Goal: Communication & Community: Answer question/provide support

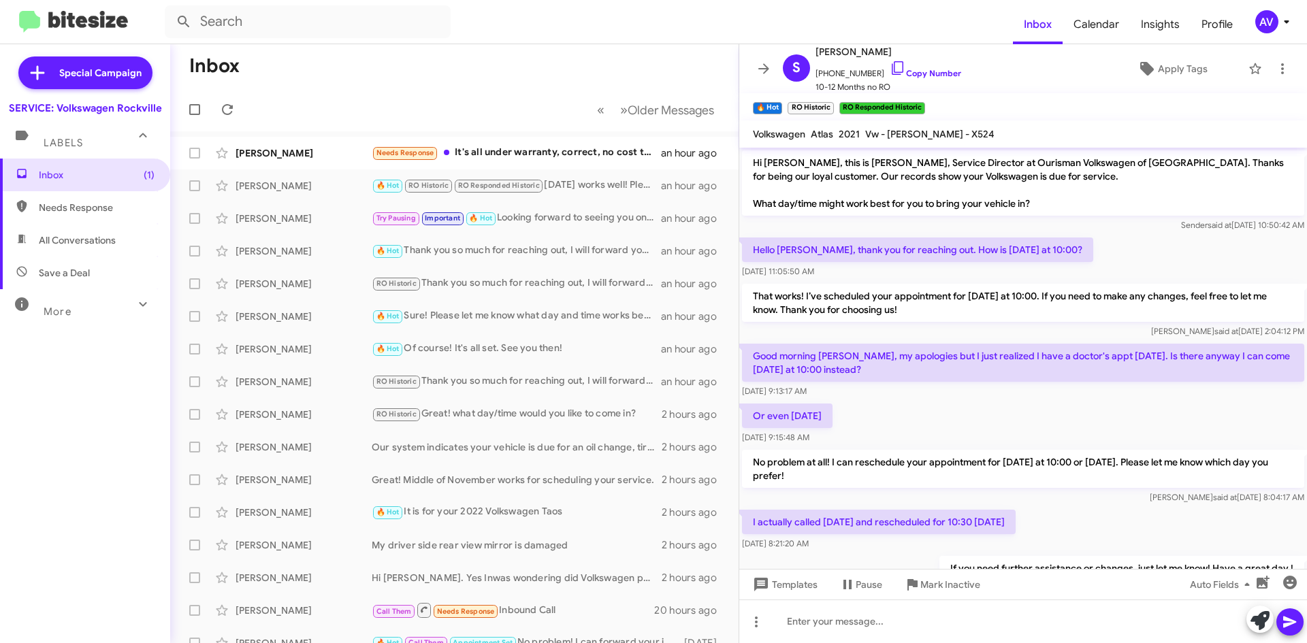
scroll to position [531, 0]
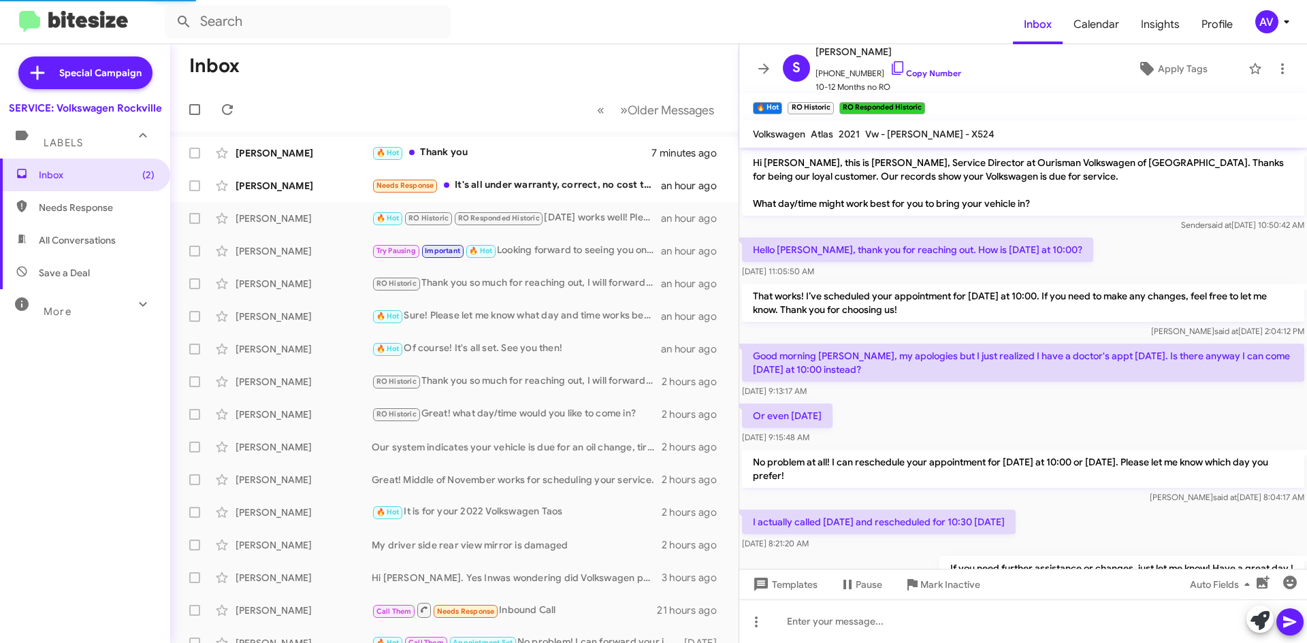
scroll to position [531, 0]
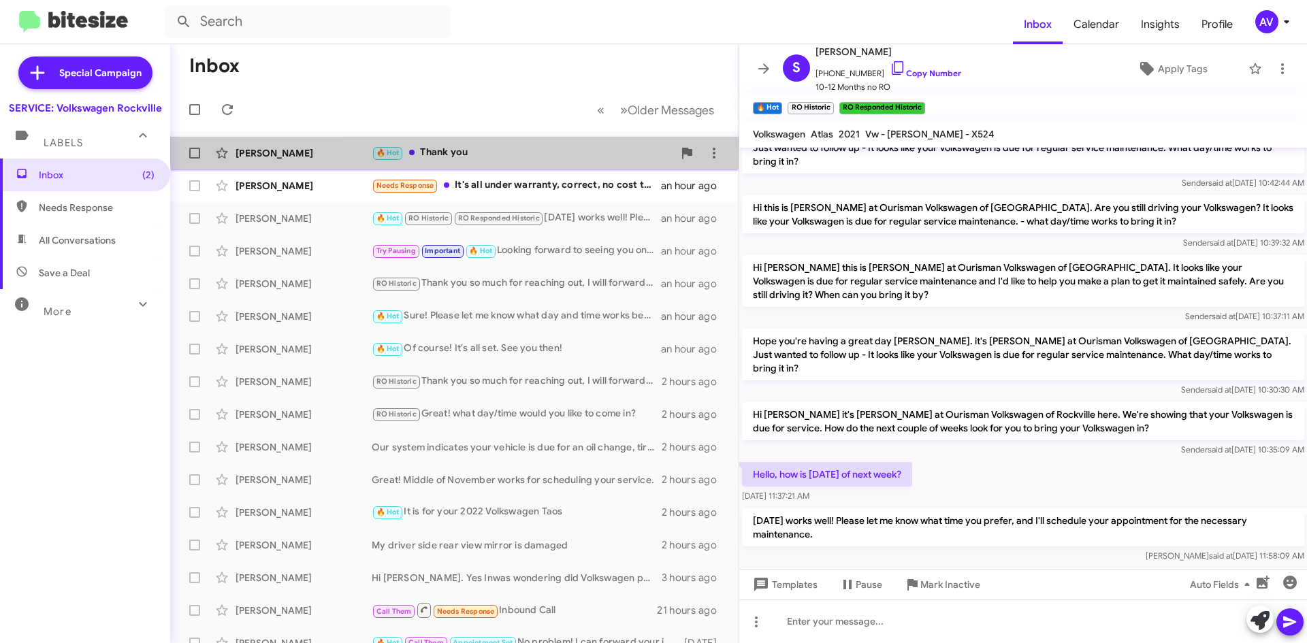
drag, startPoint x: 547, startPoint y: 142, endPoint x: 549, endPoint y: 156, distance: 13.9
click at [547, 142] on div "[PERSON_NAME] 🔥 Hot Thank you 7 minutes ago" at bounding box center [454, 153] width 547 height 27
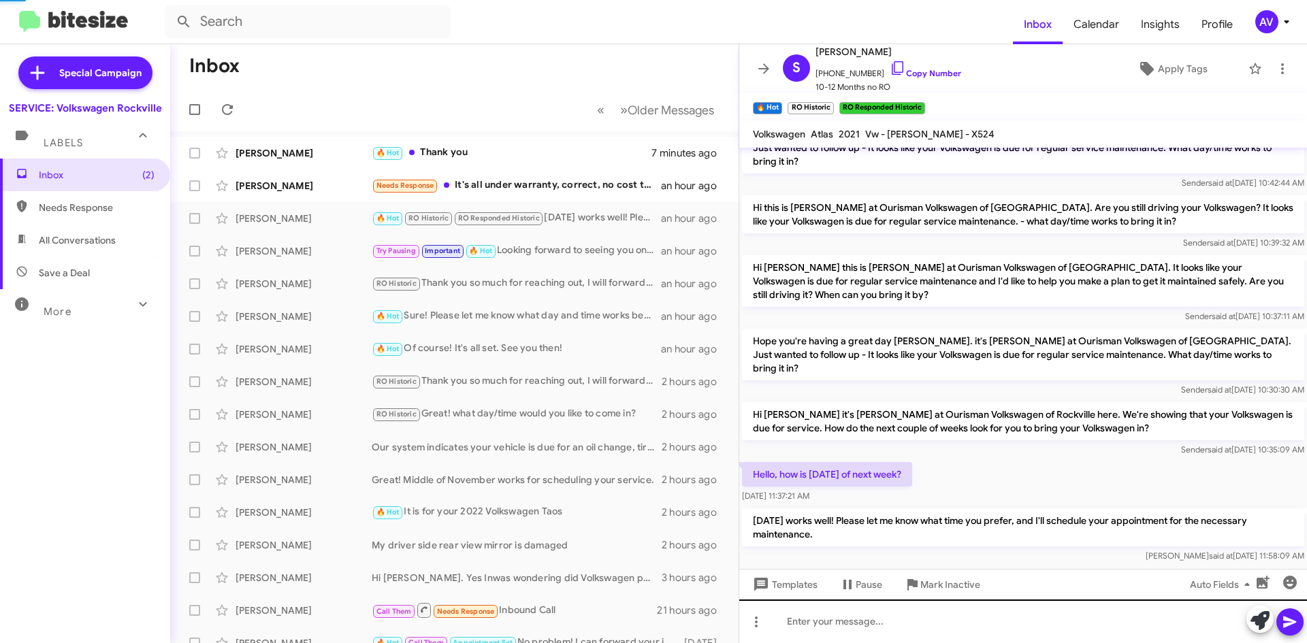
scroll to position [63, 0]
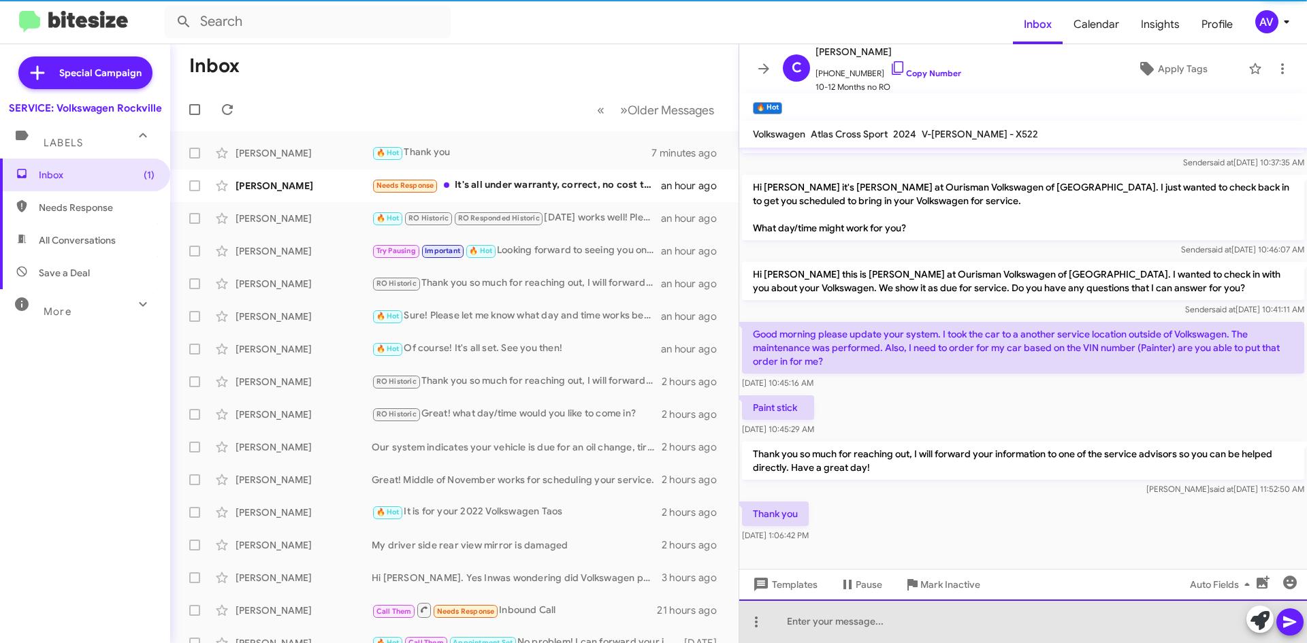
click at [914, 624] on div at bounding box center [1023, 622] width 568 height 44
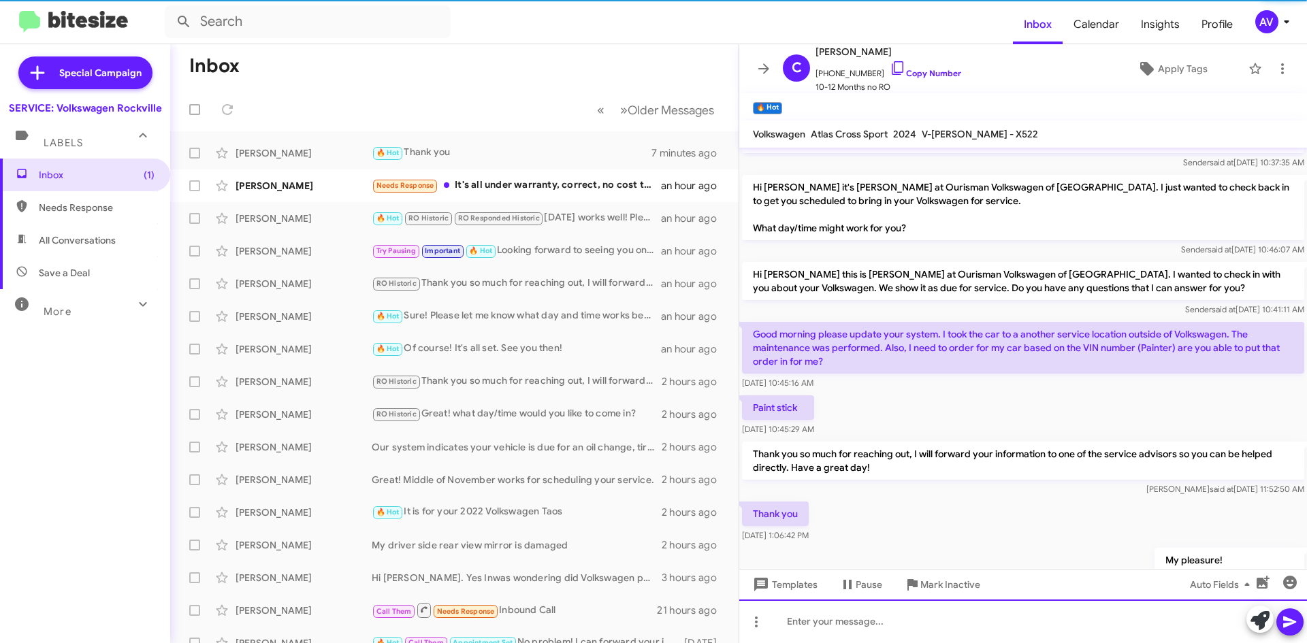
scroll to position [112, 0]
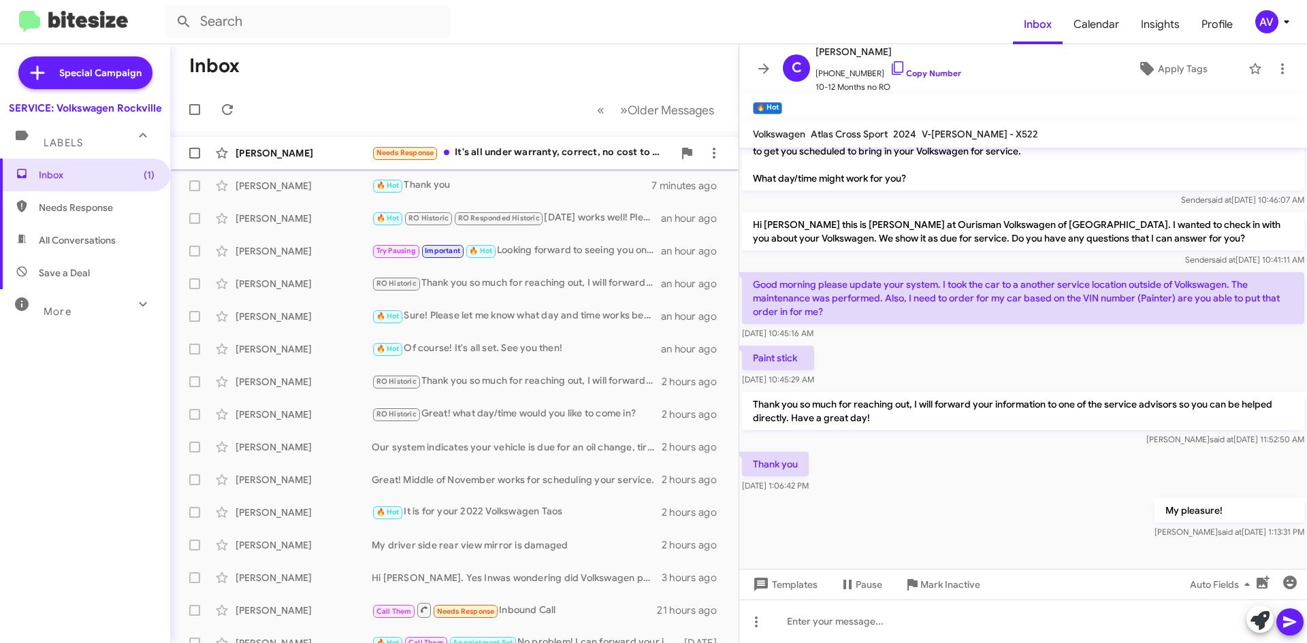
click at [551, 157] on div "Needs Response It's all under warranty, correct, no cost to me" at bounding box center [523, 153] width 302 height 16
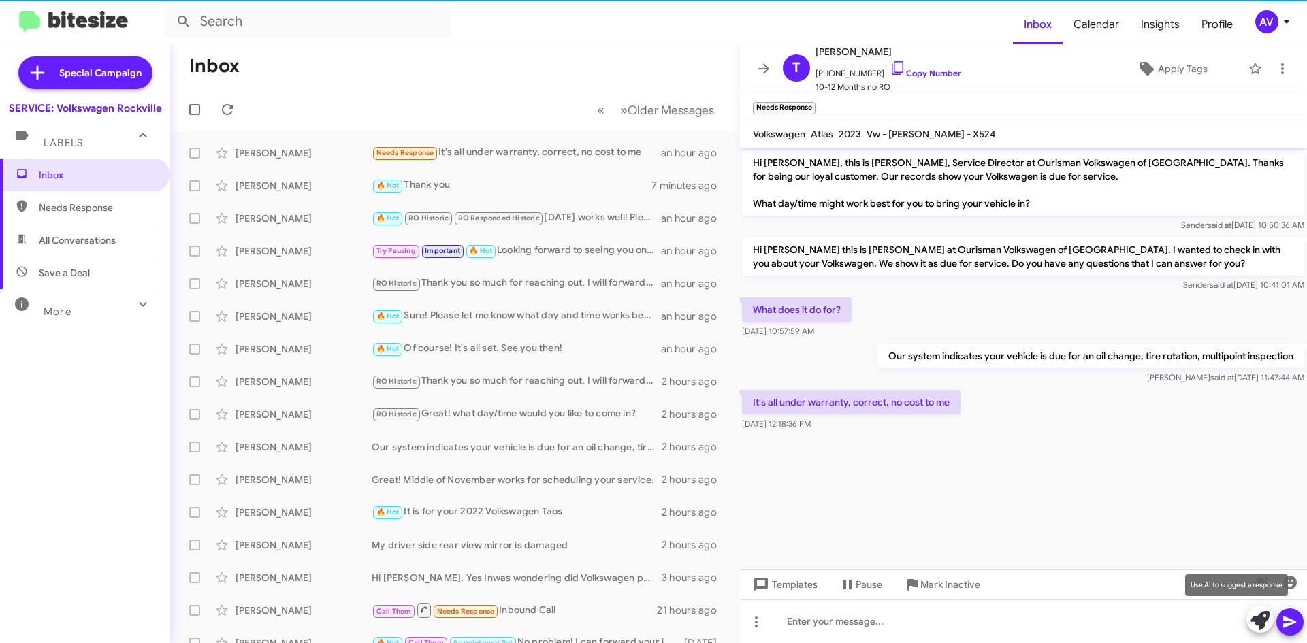
click at [1247, 618] on button at bounding box center [1260, 619] width 27 height 27
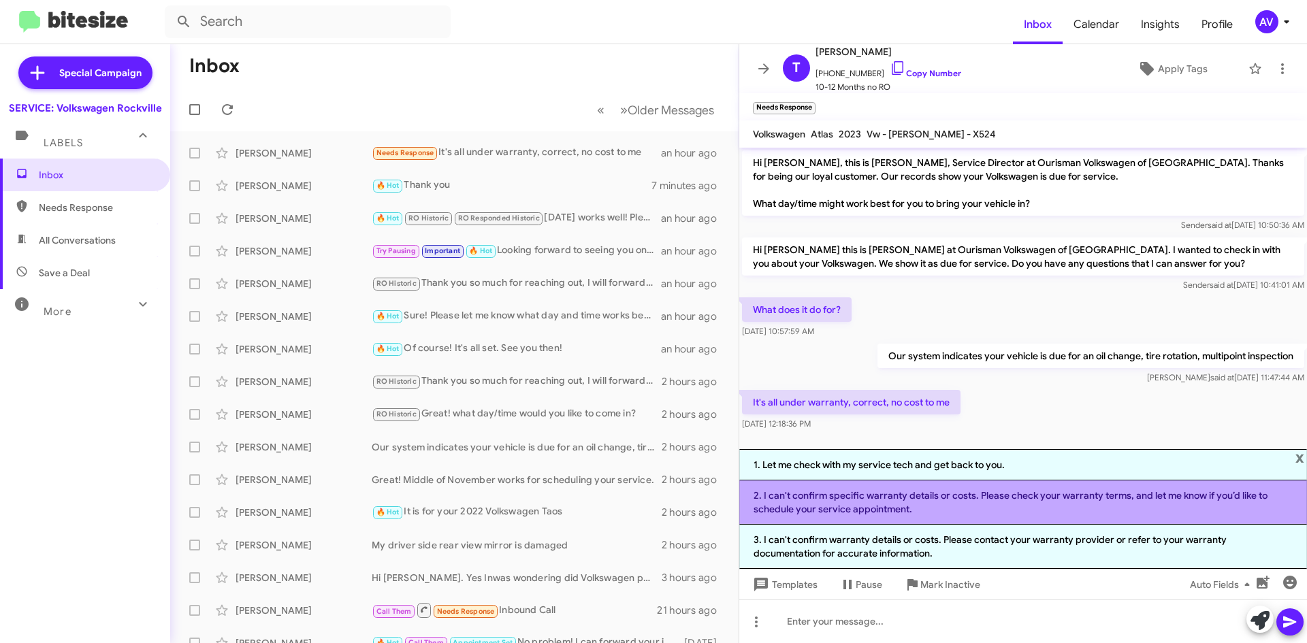
click at [836, 515] on li "2. I can't confirm specific warranty details or costs. Please check your warran…" at bounding box center [1023, 503] width 568 height 44
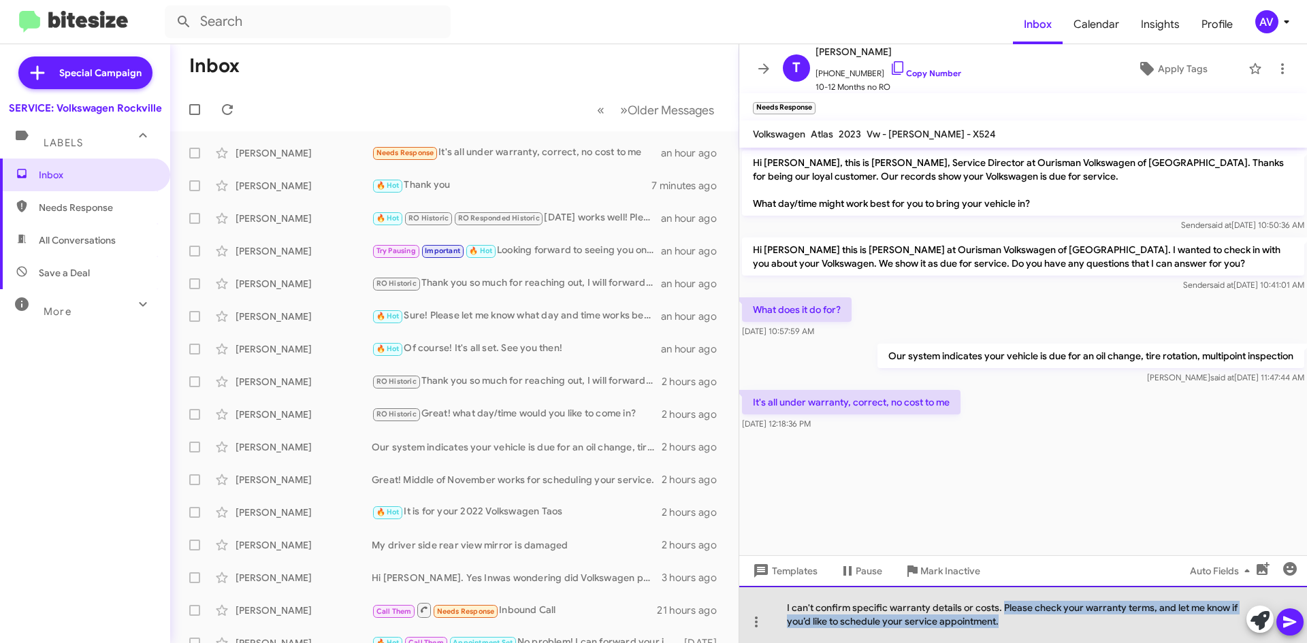
drag, startPoint x: 1002, startPoint y: 607, endPoint x: 1033, endPoint y: 675, distance: 74.9
click at [1033, 643] on html "Inbox Calendar Insights Profile AV Special Campaign SERVICE: Volkswagen Rockvil…" at bounding box center [653, 321] width 1307 height 643
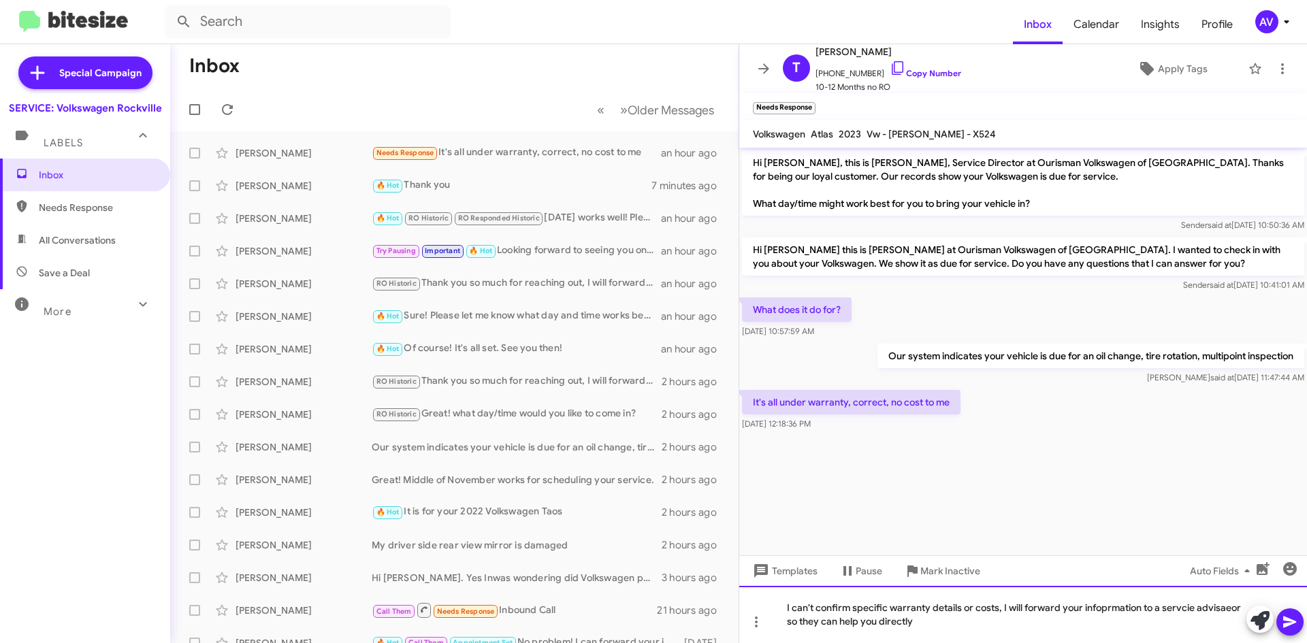
click at [1119, 612] on div "I can't confirm specific warranty details or costs, I will forward your infoprm…" at bounding box center [1023, 614] width 568 height 57
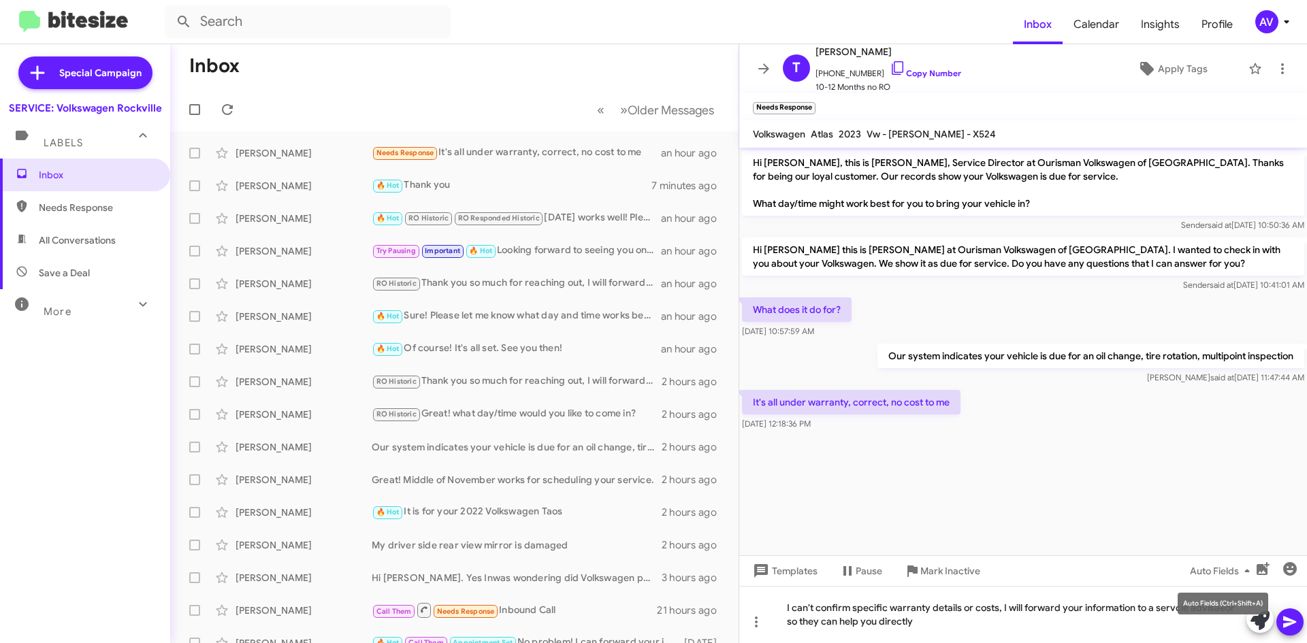
click at [1169, 611] on mat-tooltip-component "Auto Fields (Ctrl+Shift+A)" at bounding box center [1223, 603] width 110 height 41
drag, startPoint x: 1168, startPoint y: 610, endPoint x: 1237, endPoint y: 513, distance: 118.6
click at [1237, 513] on cdk-virtual-scroll-viewport "Hi [PERSON_NAME], this is [PERSON_NAME], Service Director at Ourisman Volkswage…" at bounding box center [1023, 352] width 568 height 408
click at [1176, 613] on mat-tooltip-component "Auto Fields (Ctrl+Shift+A)" at bounding box center [1223, 603] width 110 height 41
drag, startPoint x: 1176, startPoint y: 613, endPoint x: 890, endPoint y: 475, distance: 316.7
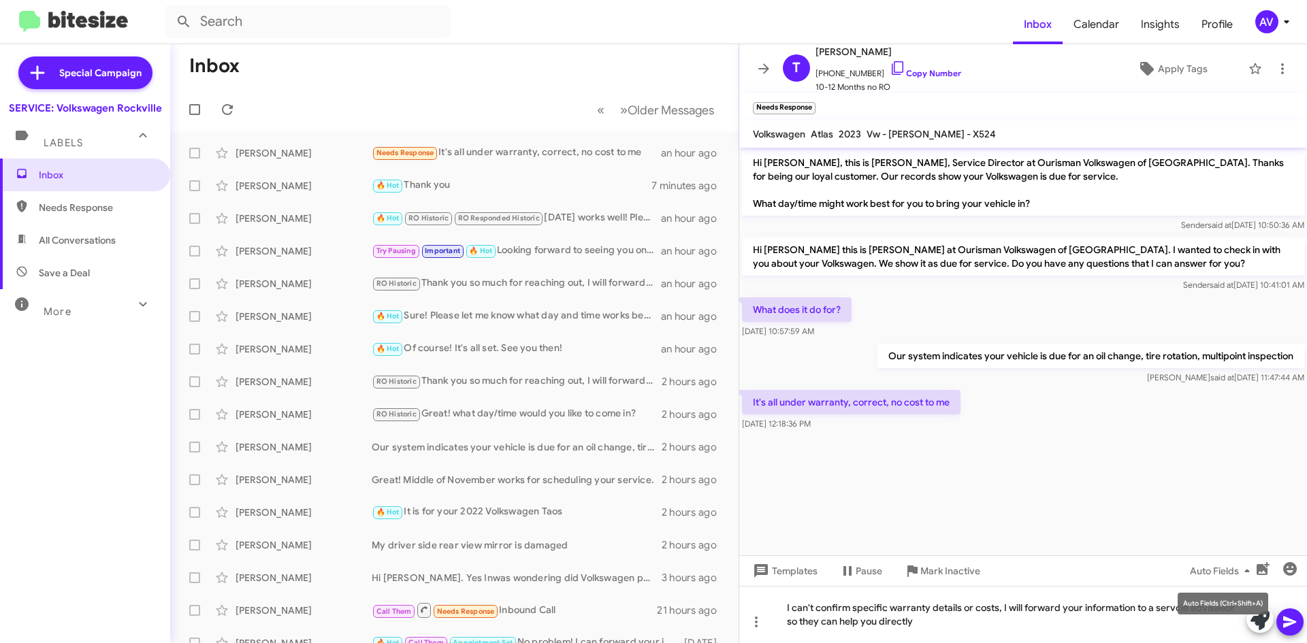
click at [880, 474] on cdk-virtual-scroll-viewport "Hi [PERSON_NAME], this is [PERSON_NAME], Service Director at Ourisman Volkswage…" at bounding box center [1023, 352] width 568 height 408
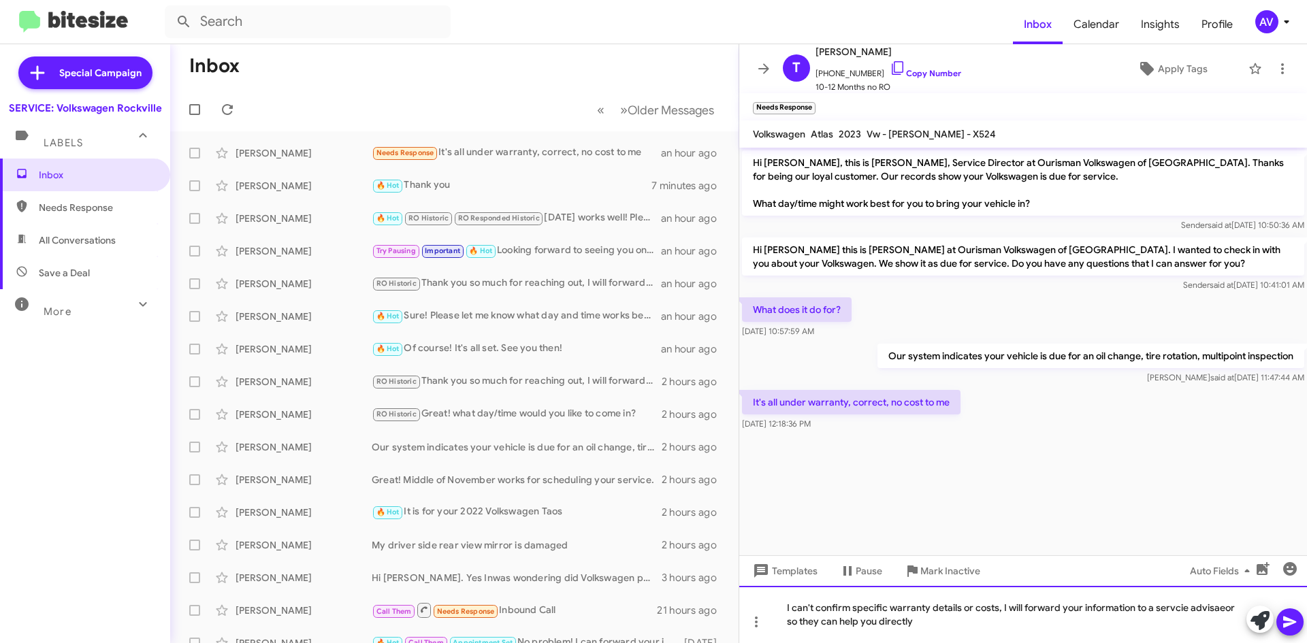
click at [1172, 612] on div "I can't confirm specific warranty details or costs, I will forward your informa…" at bounding box center [1023, 614] width 568 height 57
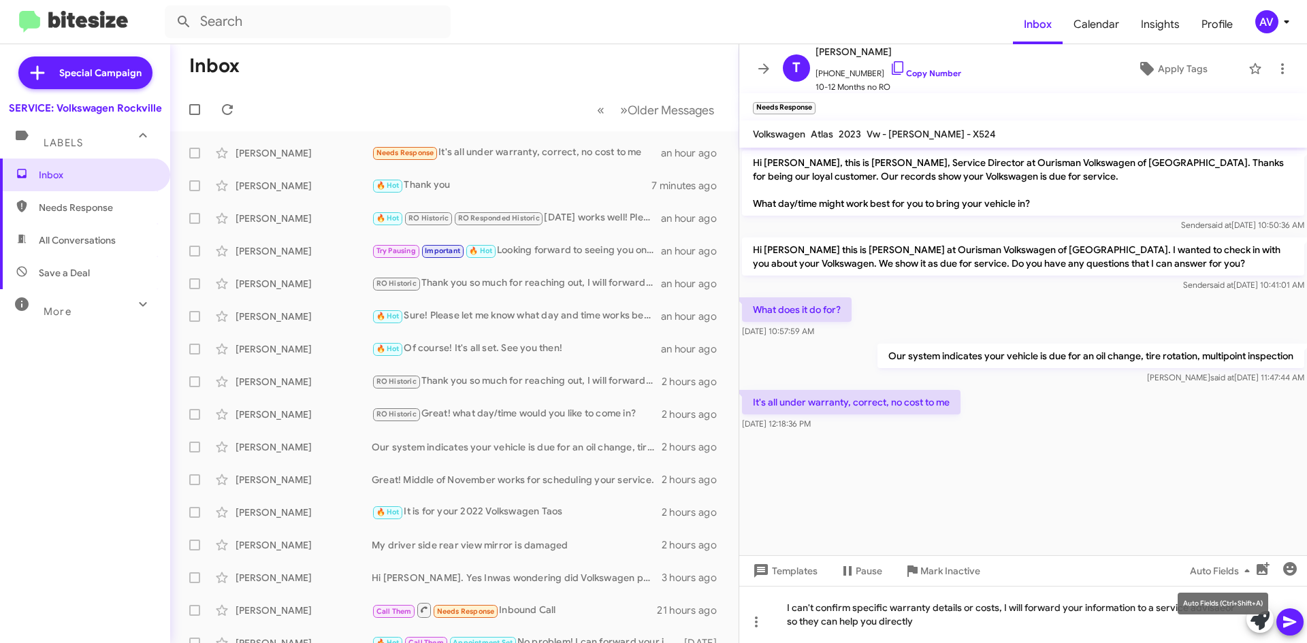
click at [1209, 608] on div "Auto Fields (Ctrl+Shift+A)" at bounding box center [1223, 604] width 91 height 22
drag, startPoint x: 1209, startPoint y: 607, endPoint x: 912, endPoint y: 456, distance: 332.8
click at [912, 456] on cdk-virtual-scroll-viewport "Hi [PERSON_NAME], this is [PERSON_NAME], Service Director at Ourisman Volkswage…" at bounding box center [1023, 352] width 568 height 408
click at [1208, 607] on div "Auto Fields (Ctrl+Shift+A)" at bounding box center [1223, 604] width 91 height 22
drag, startPoint x: 1208, startPoint y: 607, endPoint x: 898, endPoint y: 501, distance: 327.5
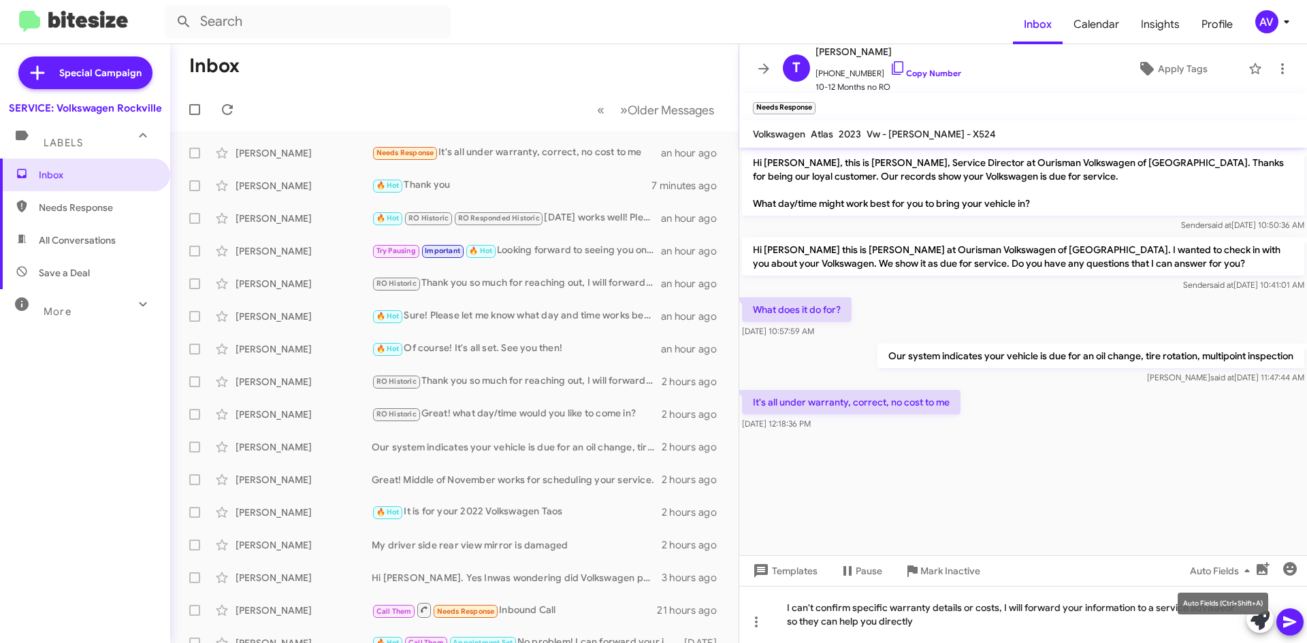
click at [846, 490] on cdk-virtual-scroll-viewport "Hi [PERSON_NAME], this is [PERSON_NAME], Service Director at Ourisman Volkswage…" at bounding box center [1023, 352] width 568 height 408
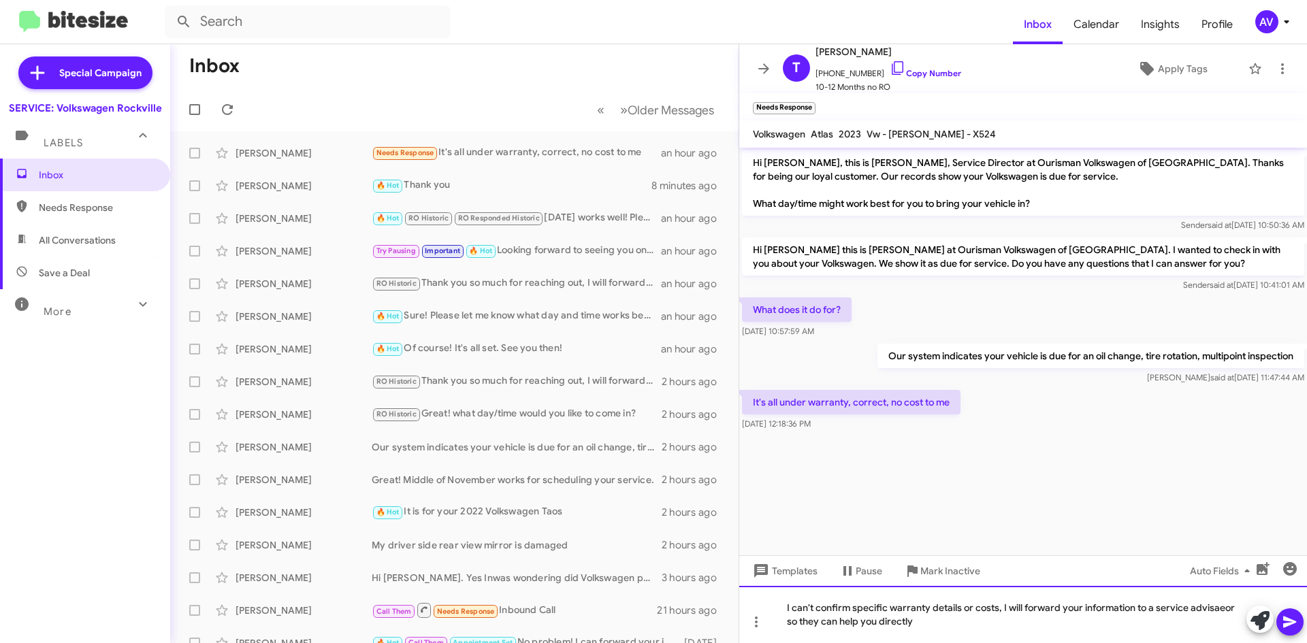
click at [1207, 617] on div "I can't confirm specific warranty details or costs, I will forward your informa…" at bounding box center [1023, 614] width 568 height 57
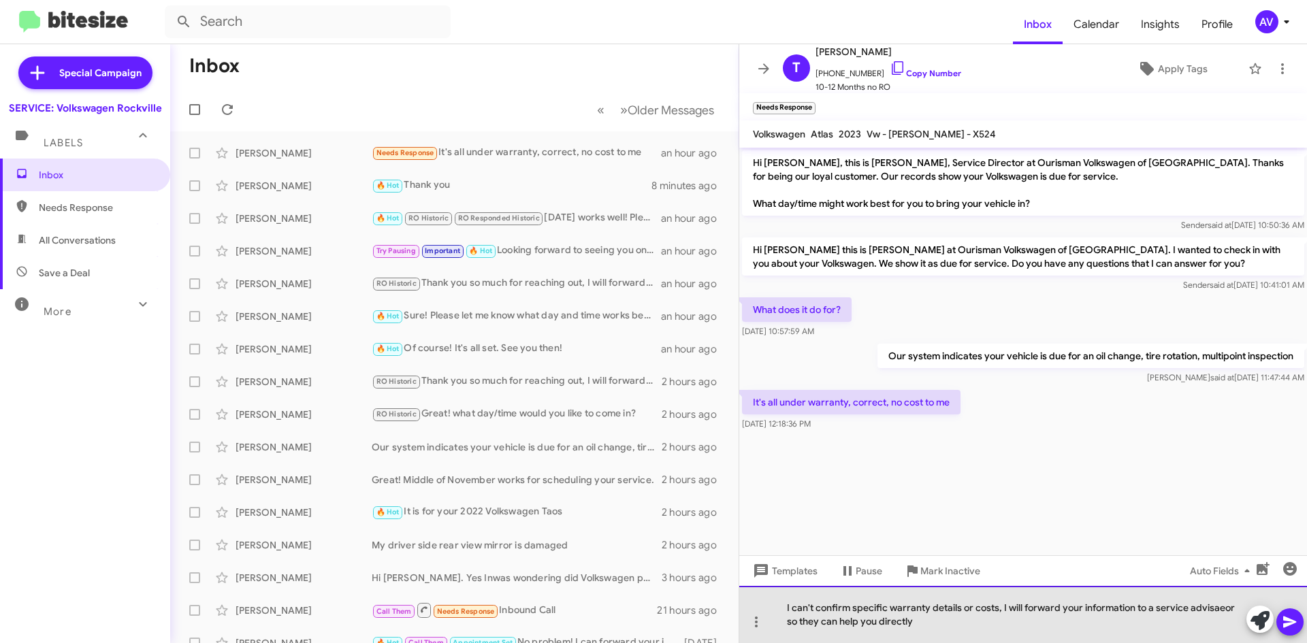
click at [1207, 612] on div "I can't confirm specific warranty details or costs, I will forward your informa…" at bounding box center [1023, 614] width 568 height 57
click at [918, 623] on div "I can't confirm specific warranty details or costs, I will forward your informa…" at bounding box center [1023, 614] width 568 height 57
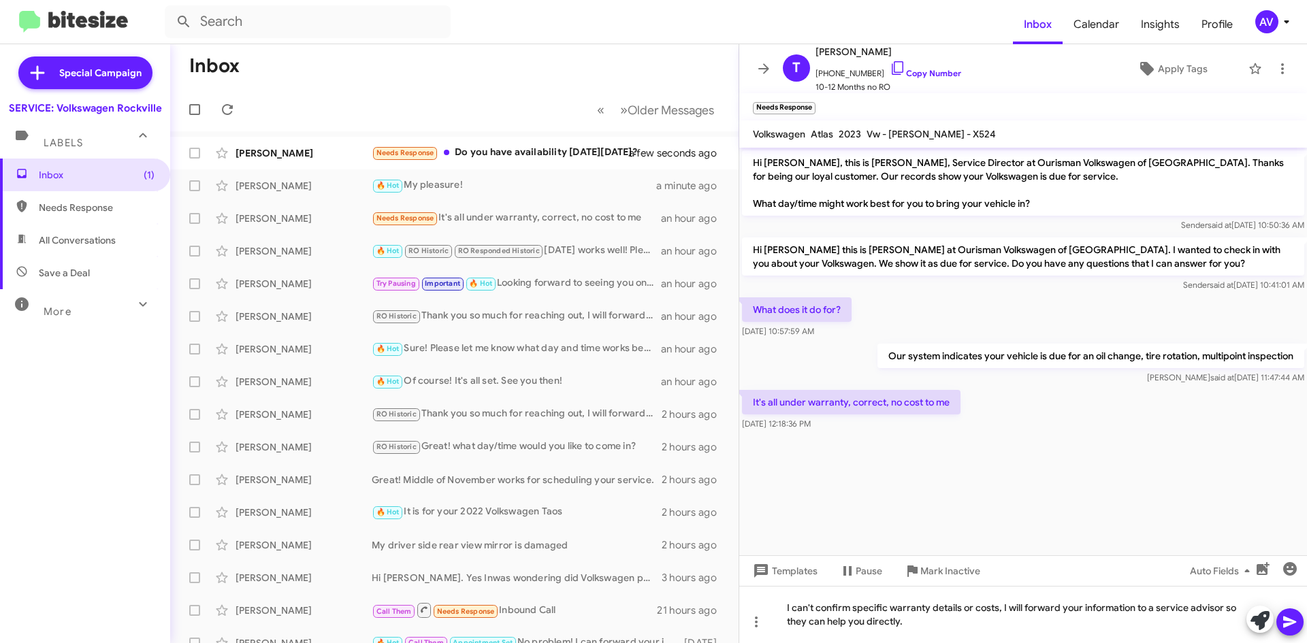
click at [1284, 615] on icon at bounding box center [1290, 622] width 16 height 16
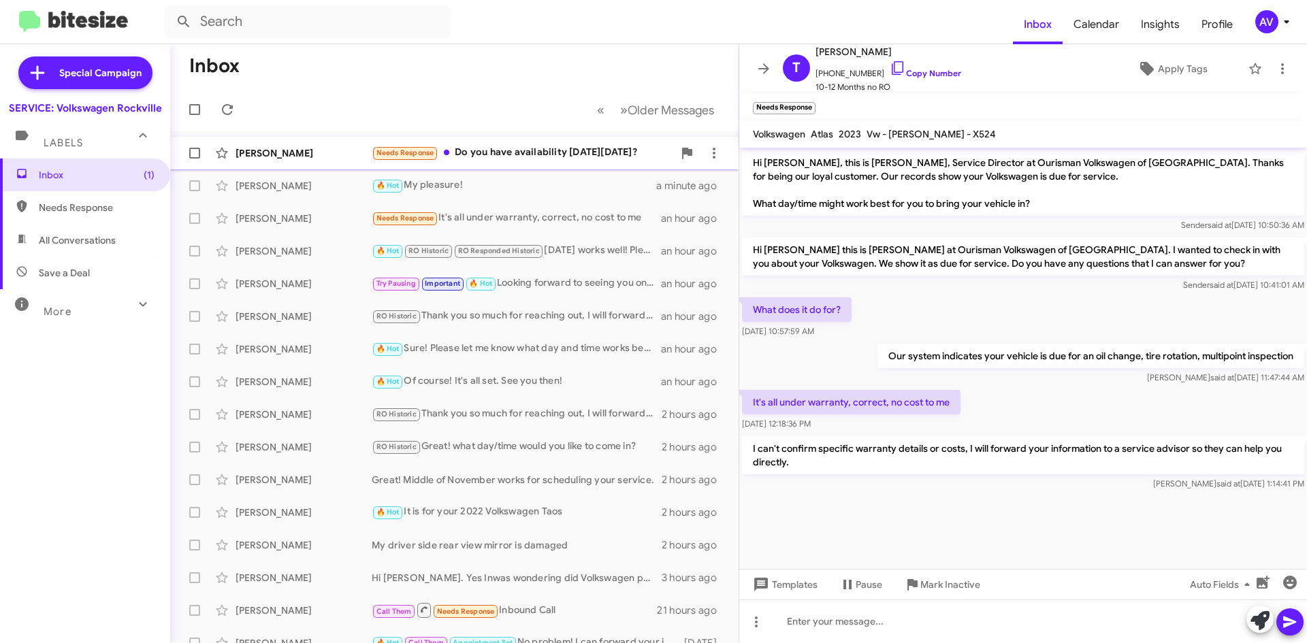
click at [540, 152] on div "Needs Response Do you have availability [DATE][DATE]?" at bounding box center [523, 153] width 302 height 16
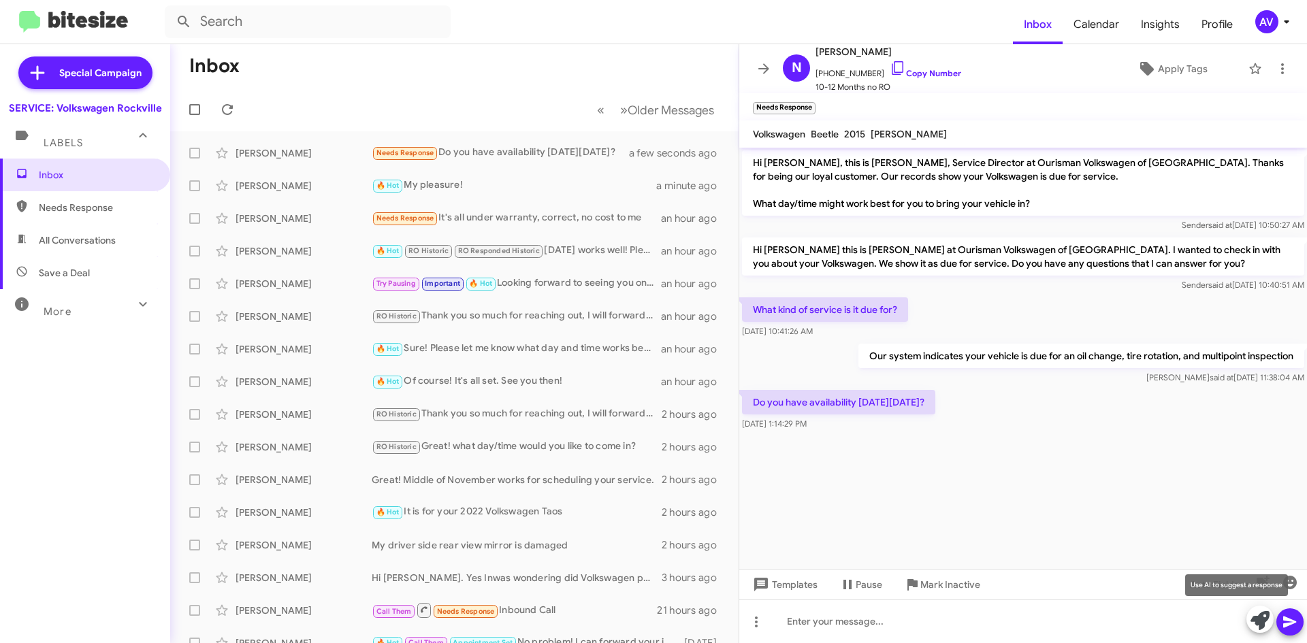
click at [1260, 632] on span at bounding box center [1260, 621] width 19 height 30
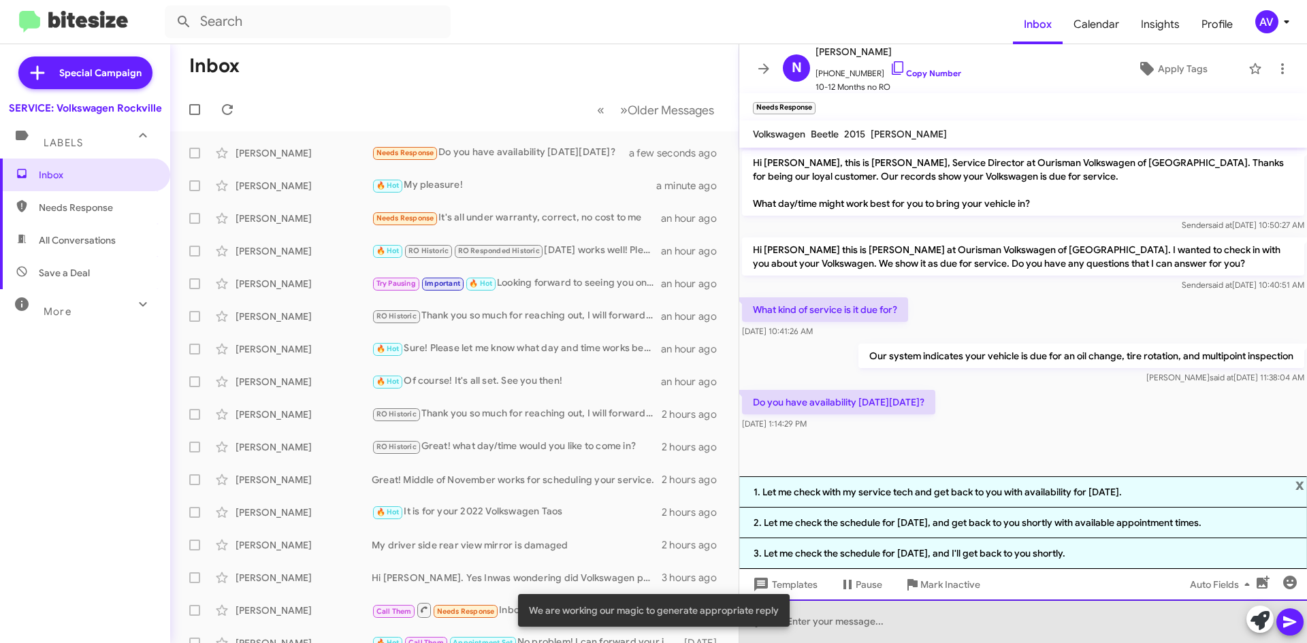
click at [808, 624] on div at bounding box center [1023, 622] width 568 height 44
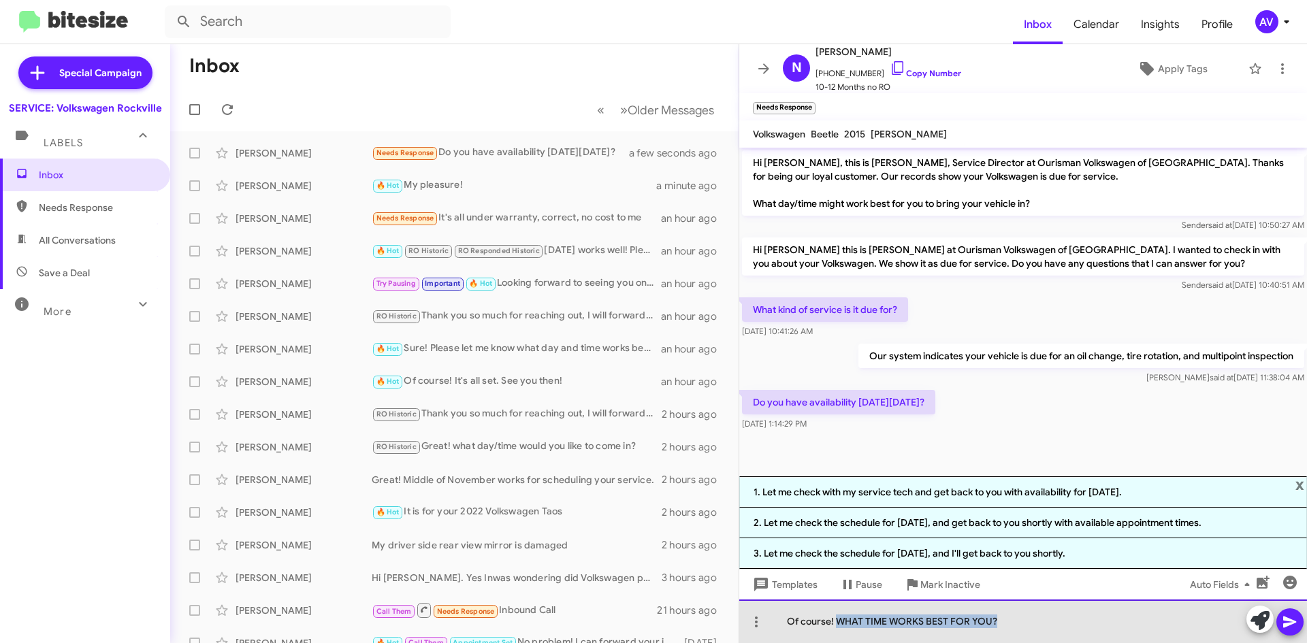
drag, startPoint x: 1001, startPoint y: 623, endPoint x: 836, endPoint y: 632, distance: 165.0
click at [836, 632] on div "Of course! WHAT TIME WORKS BEST FOR YOU?" at bounding box center [1023, 622] width 568 height 44
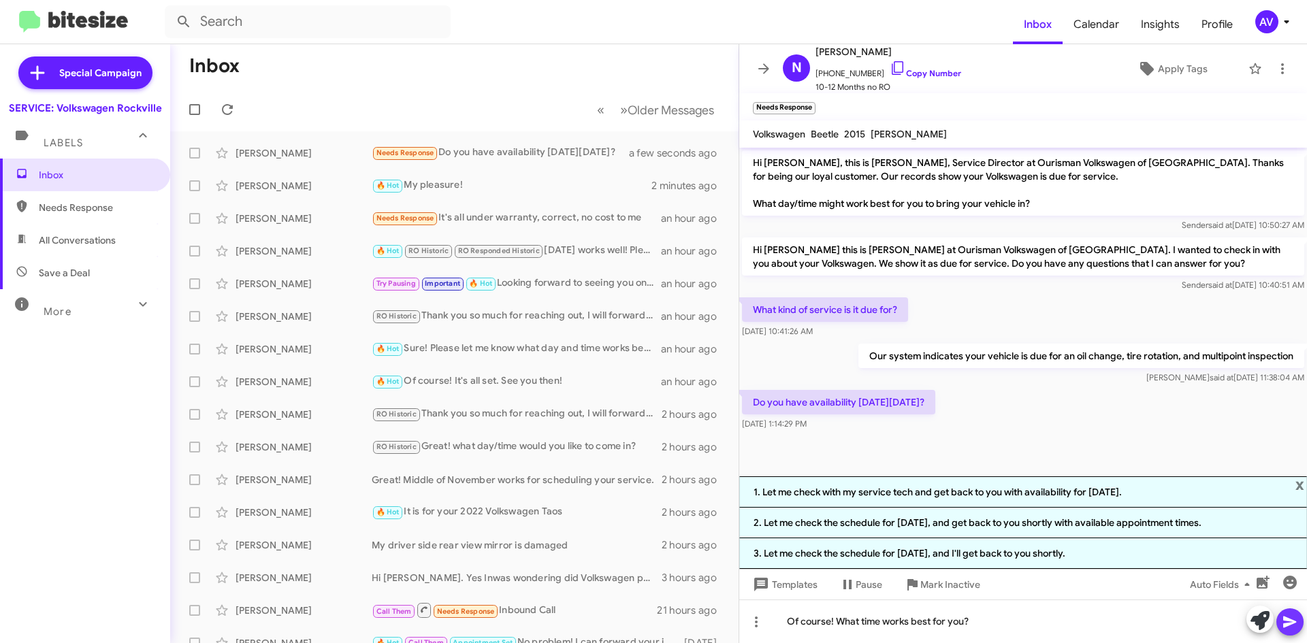
click at [1289, 629] on icon at bounding box center [1290, 622] width 16 height 16
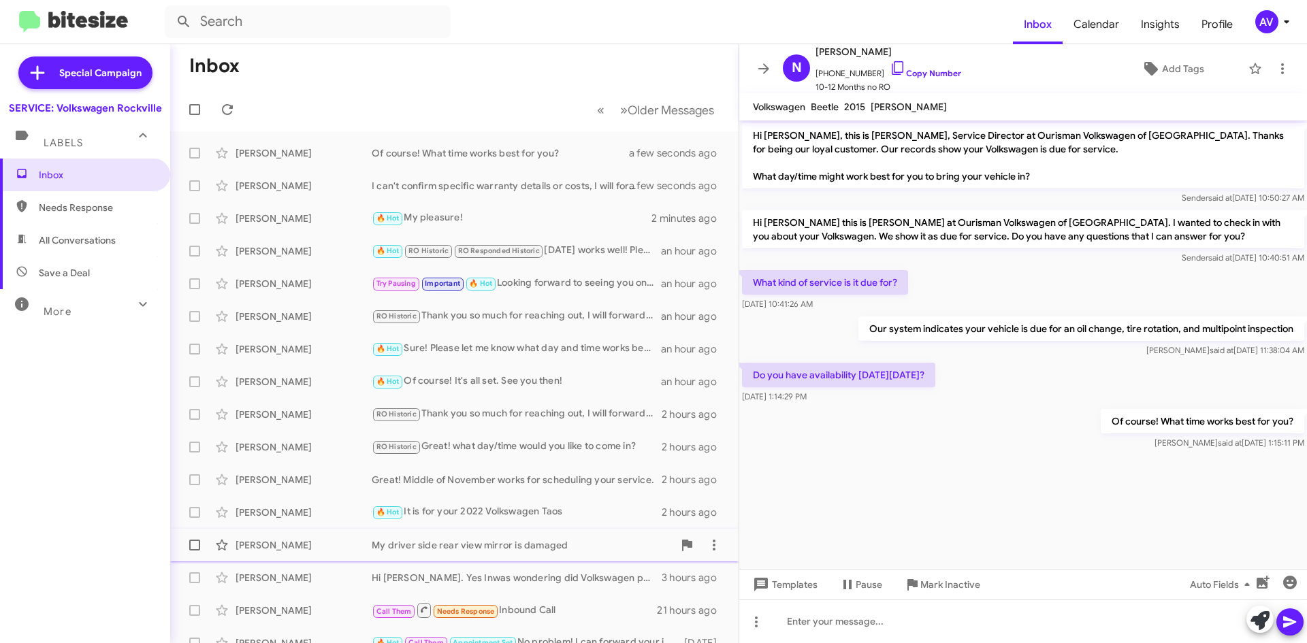
click at [567, 544] on div "My driver side rear view mirror is damaged" at bounding box center [523, 546] width 302 height 14
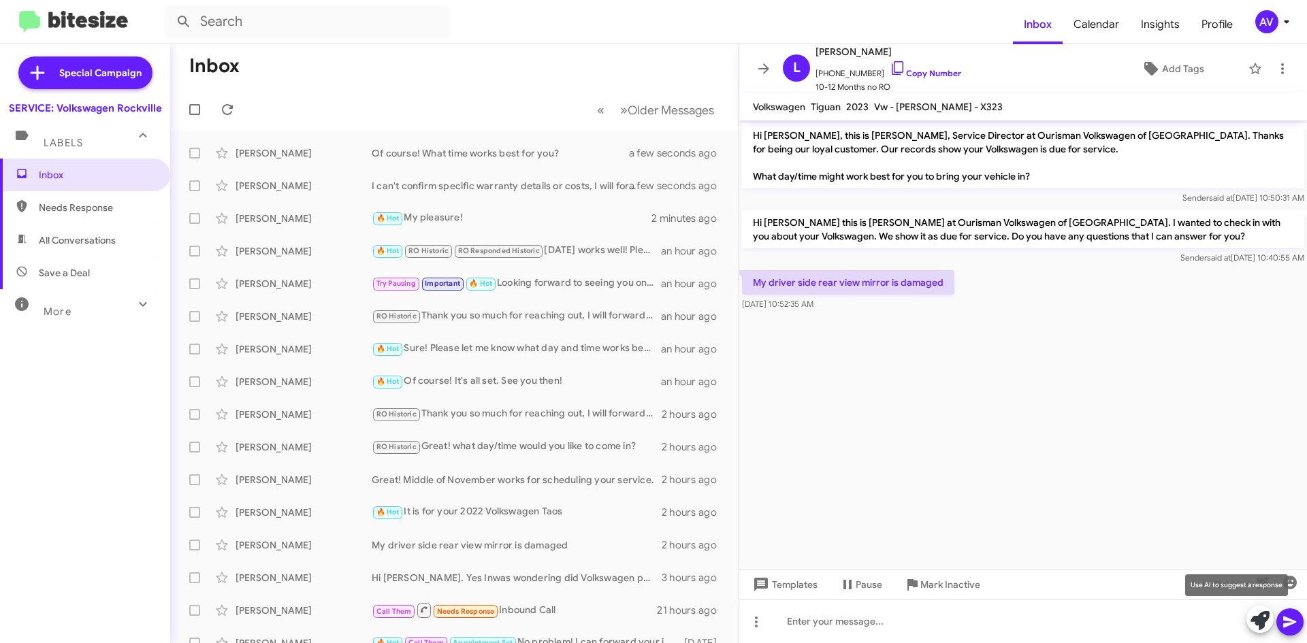
click at [1264, 626] on icon at bounding box center [1260, 620] width 19 height 19
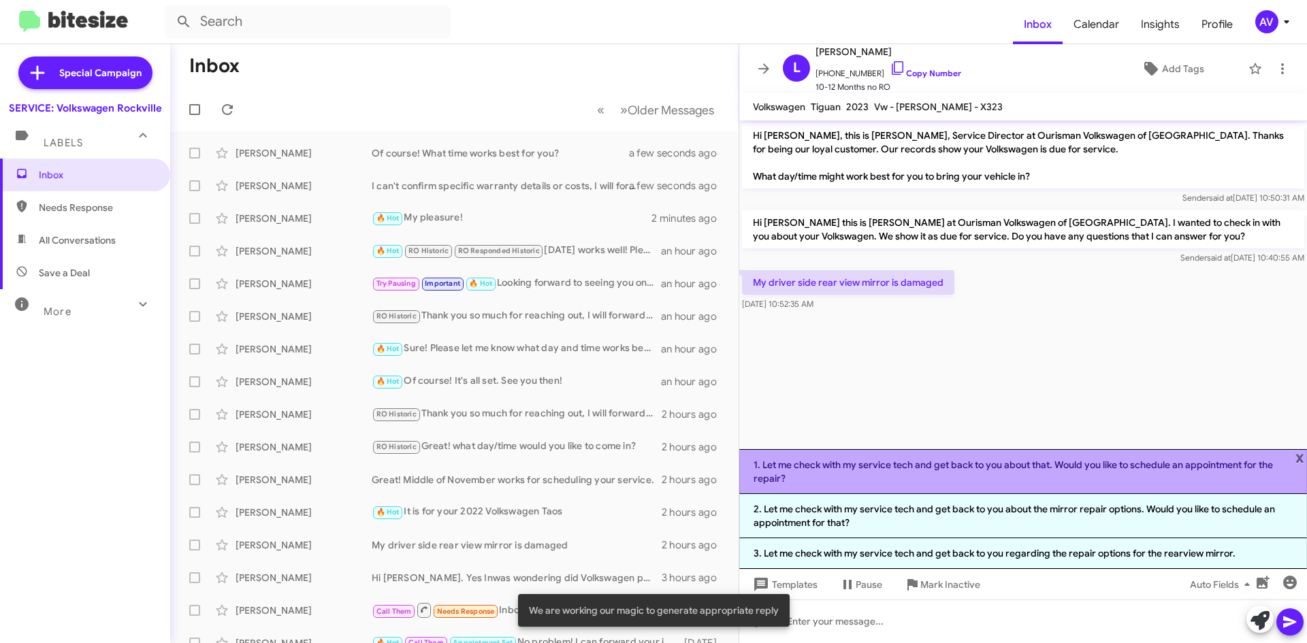
click at [1084, 485] on li "1. Let me check with my service tech and get back to you about that. Would you …" at bounding box center [1023, 471] width 568 height 45
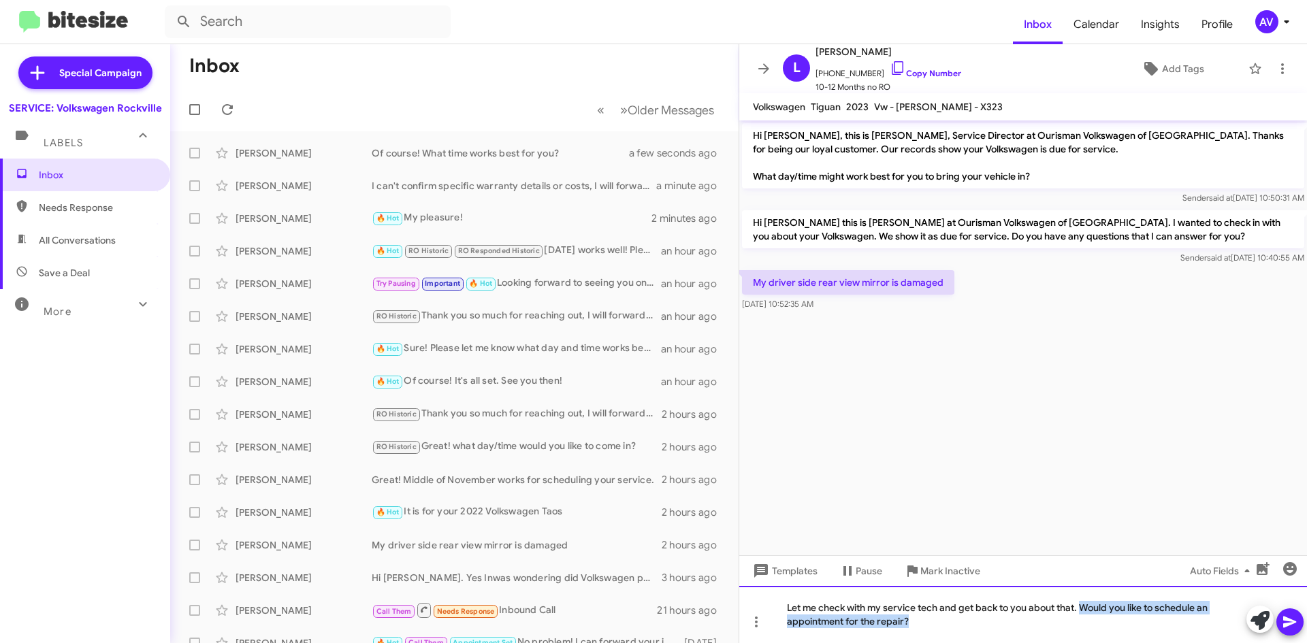
drag, startPoint x: 1083, startPoint y: 610, endPoint x: 1144, endPoint y: 675, distance: 89.1
click at [1144, 643] on html "Inbox Calendar Insights Profile AV Special Campaign SERVICE: Volkswagen Rockvil…" at bounding box center [653, 321] width 1307 height 643
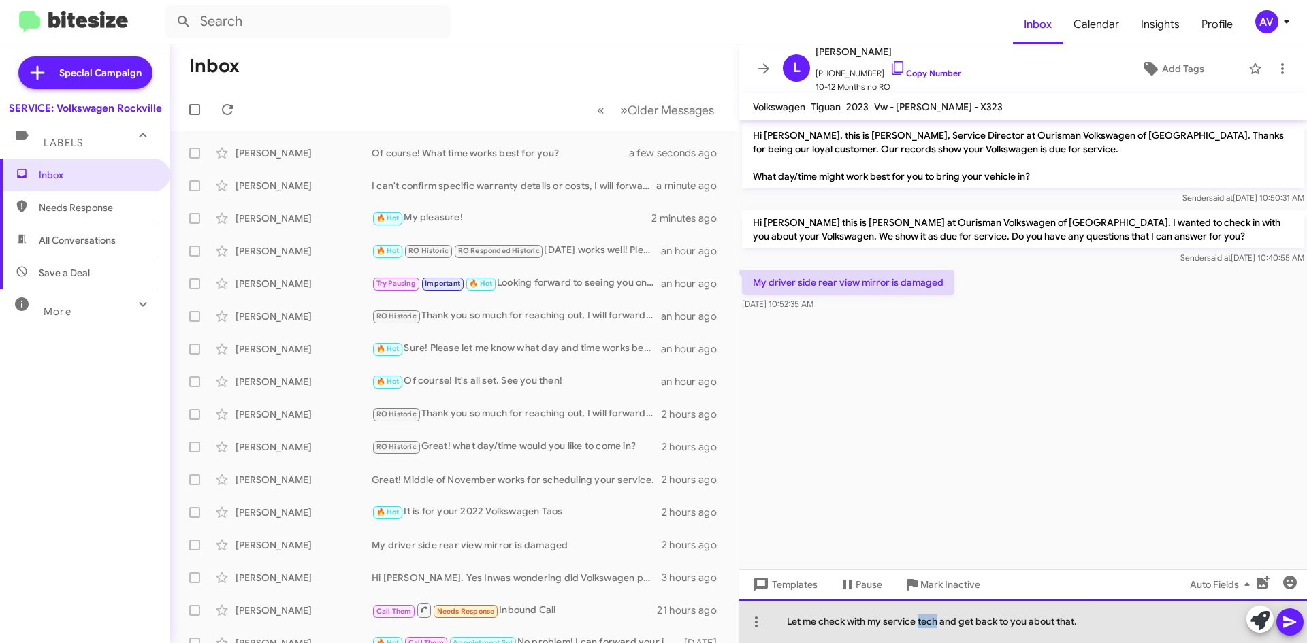
drag, startPoint x: 939, startPoint y: 624, endPoint x: 920, endPoint y: 635, distance: 21.4
click at [920, 635] on div "Let me check with my service tech and get back to you about that." at bounding box center [1023, 622] width 568 height 44
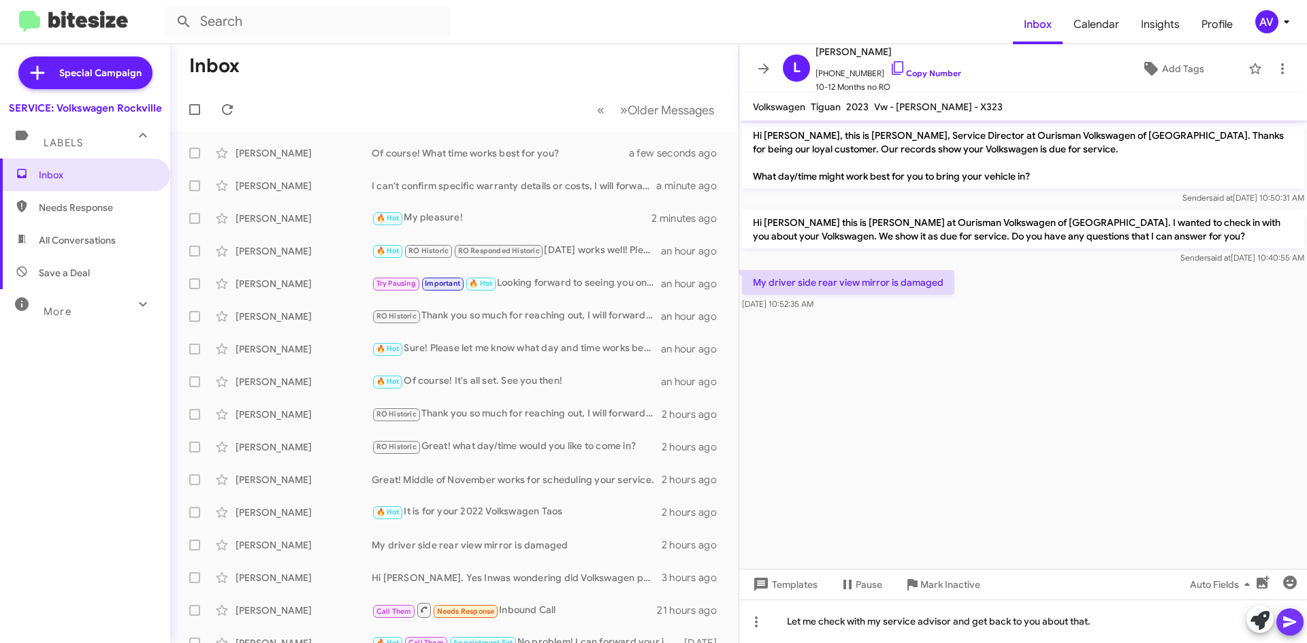
click at [1287, 631] on span at bounding box center [1290, 622] width 16 height 27
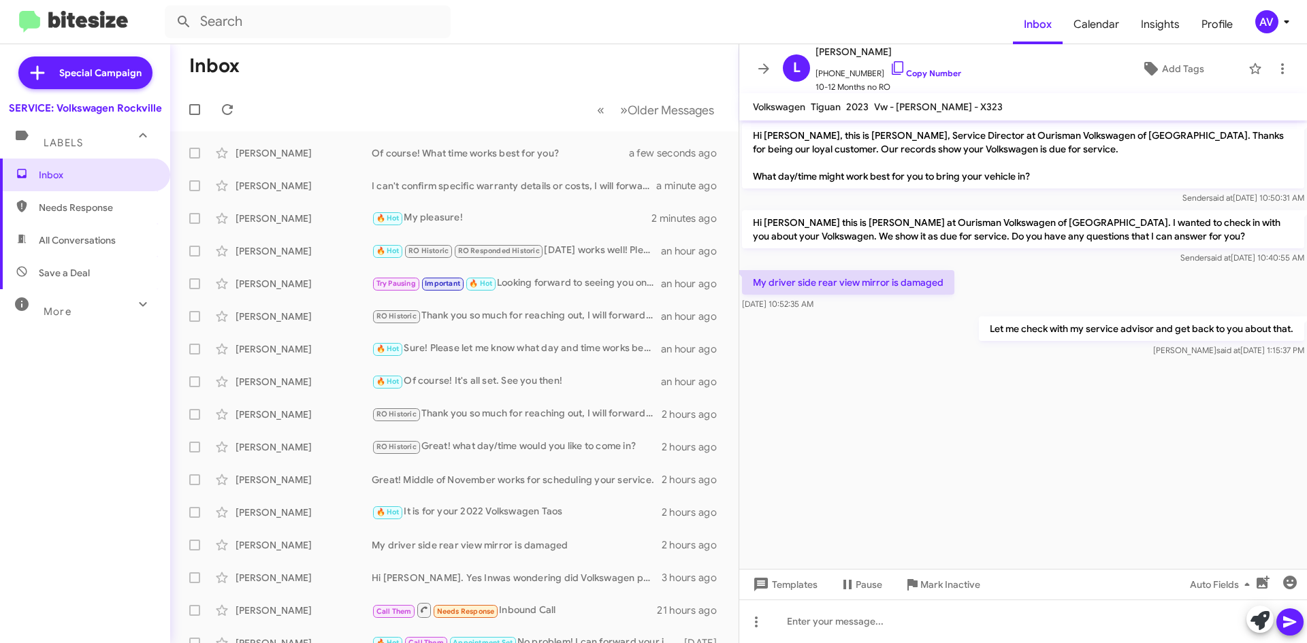
click at [1263, 20] on div "AV" at bounding box center [1266, 21] width 23 height 23
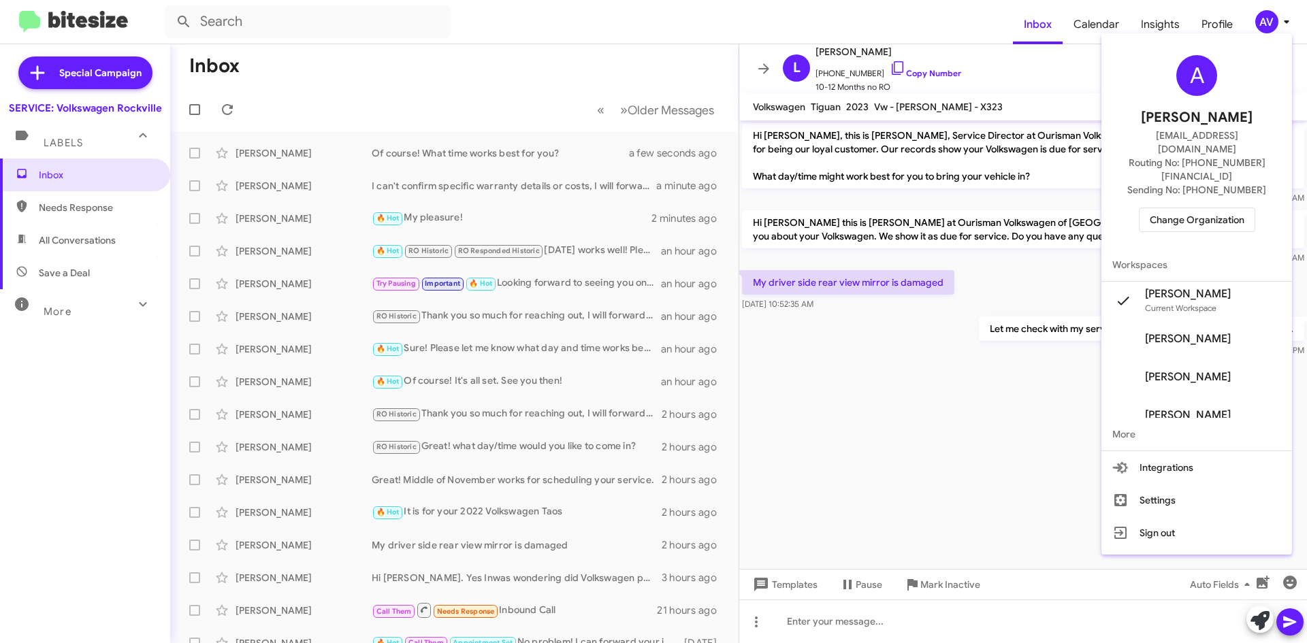
click at [1175, 208] on span "Change Organization" at bounding box center [1197, 219] width 95 height 23
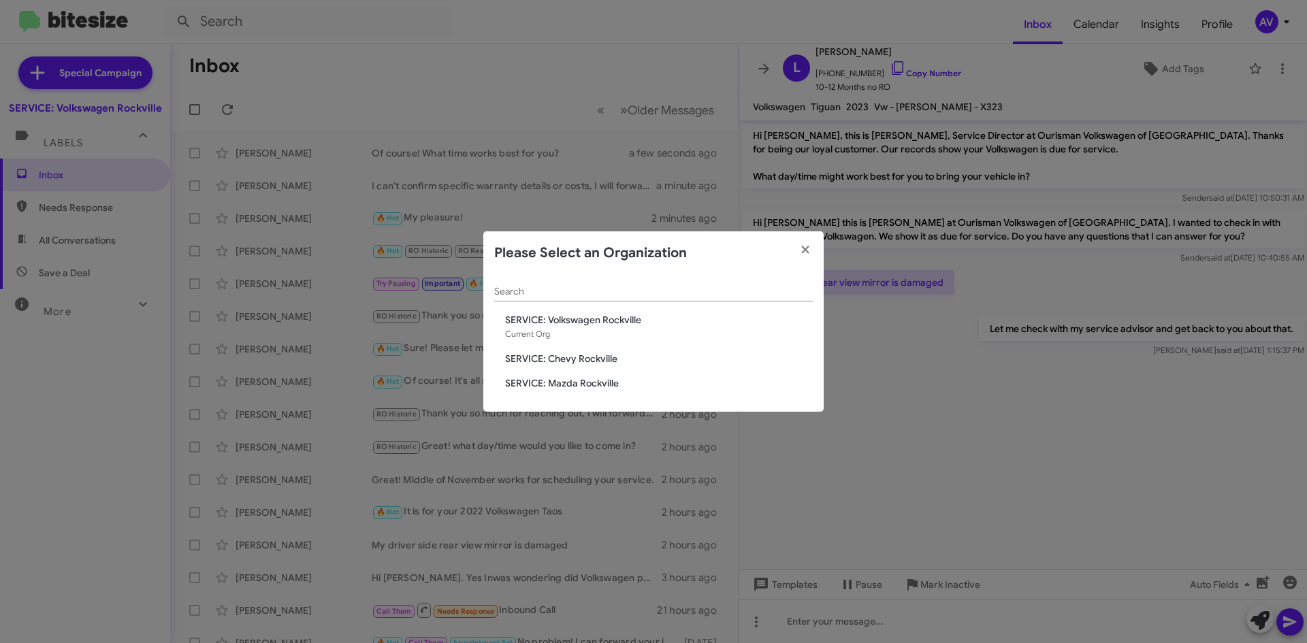
click at [600, 361] on span "SERVICE: Chevy Rockville" at bounding box center [659, 359] width 308 height 14
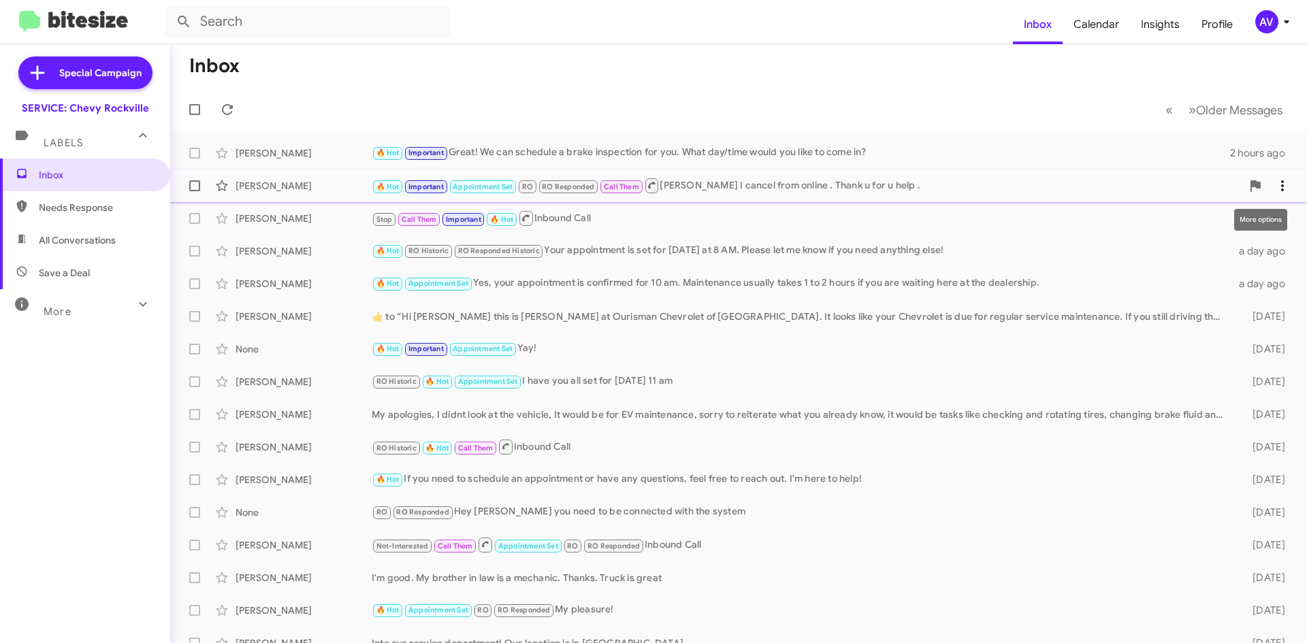
click at [1280, 193] on icon at bounding box center [1282, 186] width 16 height 16
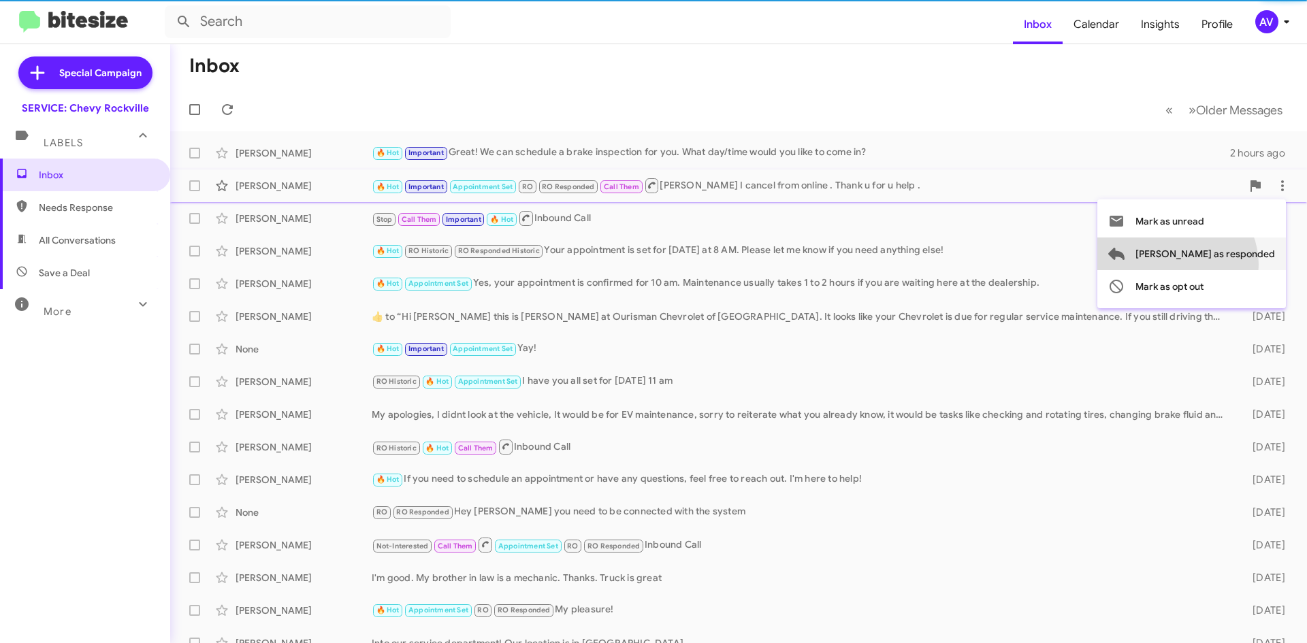
click at [1231, 265] on span "Mark as responded" at bounding box center [1206, 254] width 140 height 33
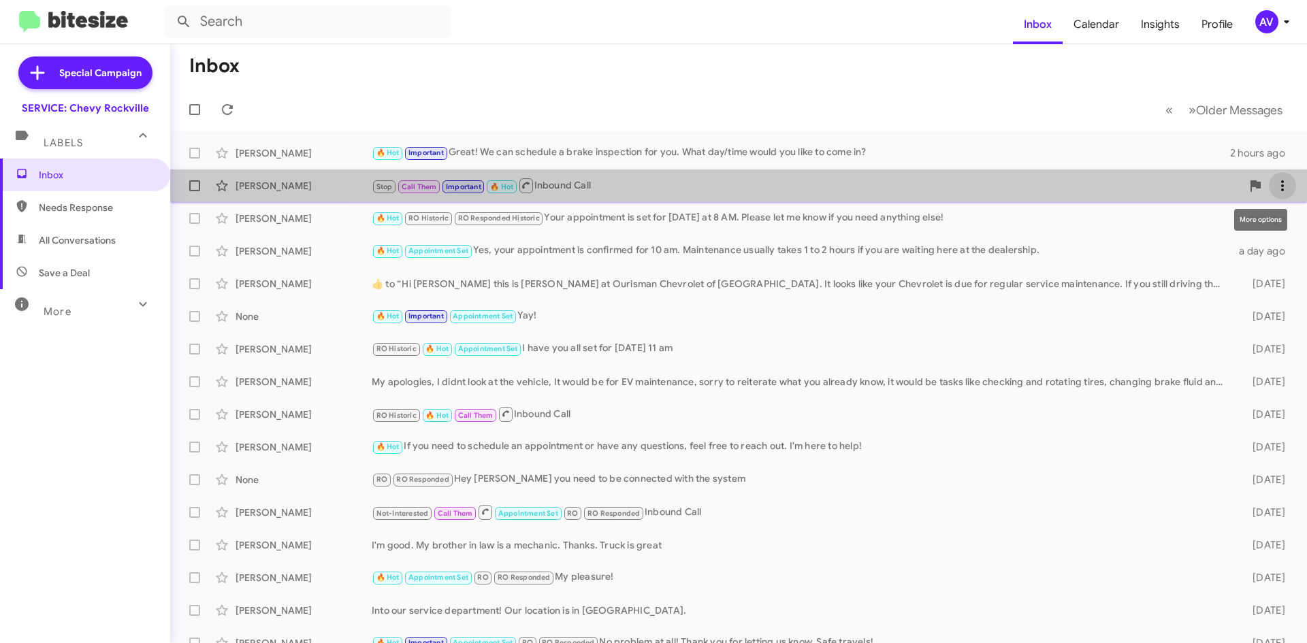
click at [1274, 187] on icon at bounding box center [1282, 186] width 16 height 16
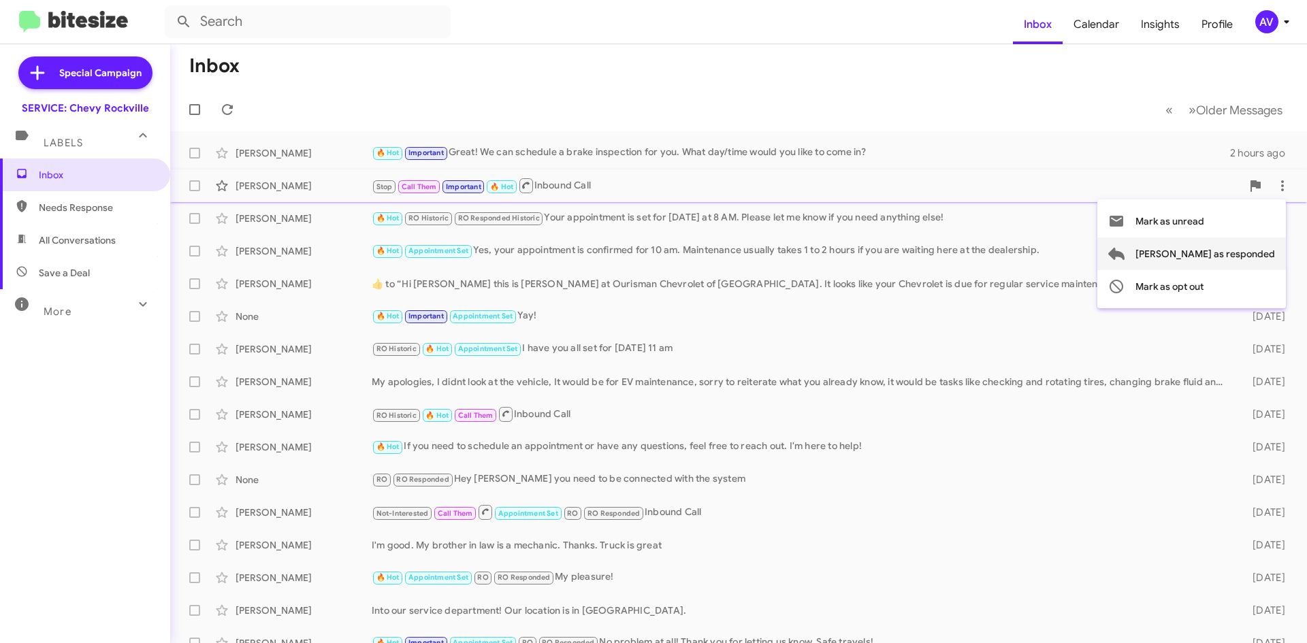
click at [1238, 253] on span "Mark as responded" at bounding box center [1206, 254] width 140 height 33
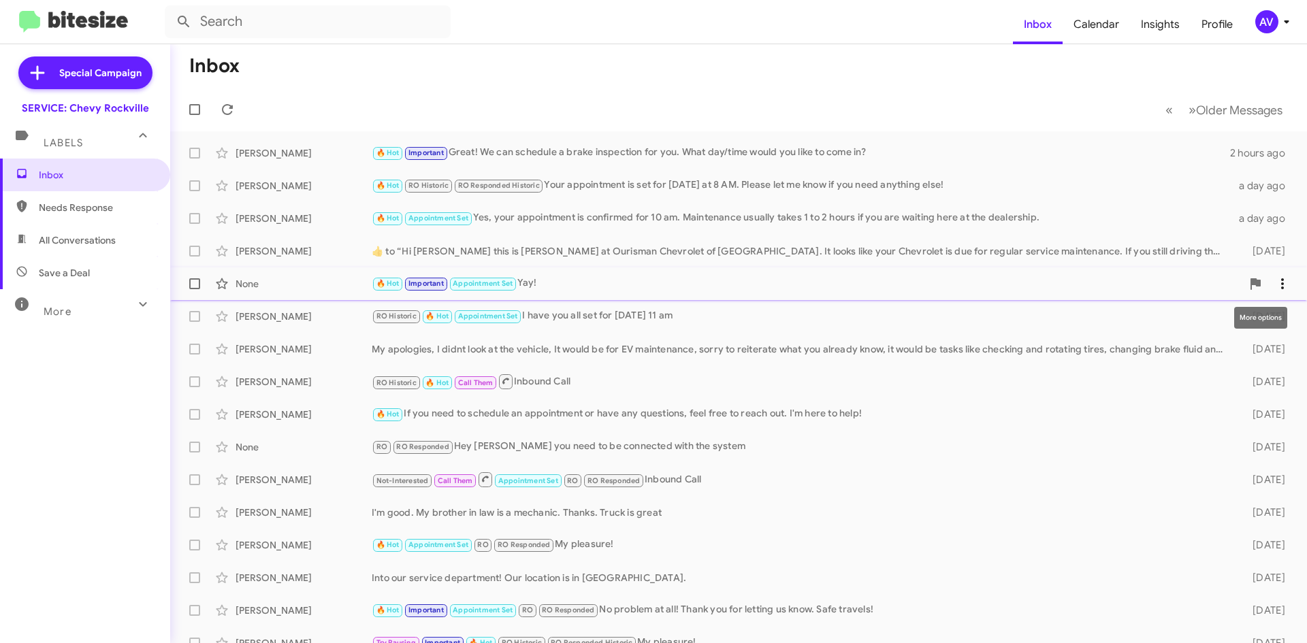
click at [1276, 283] on icon at bounding box center [1282, 284] width 16 height 16
click at [967, 323] on div at bounding box center [653, 321] width 1307 height 643
click at [1263, 27] on div "AV" at bounding box center [1266, 21] width 23 height 23
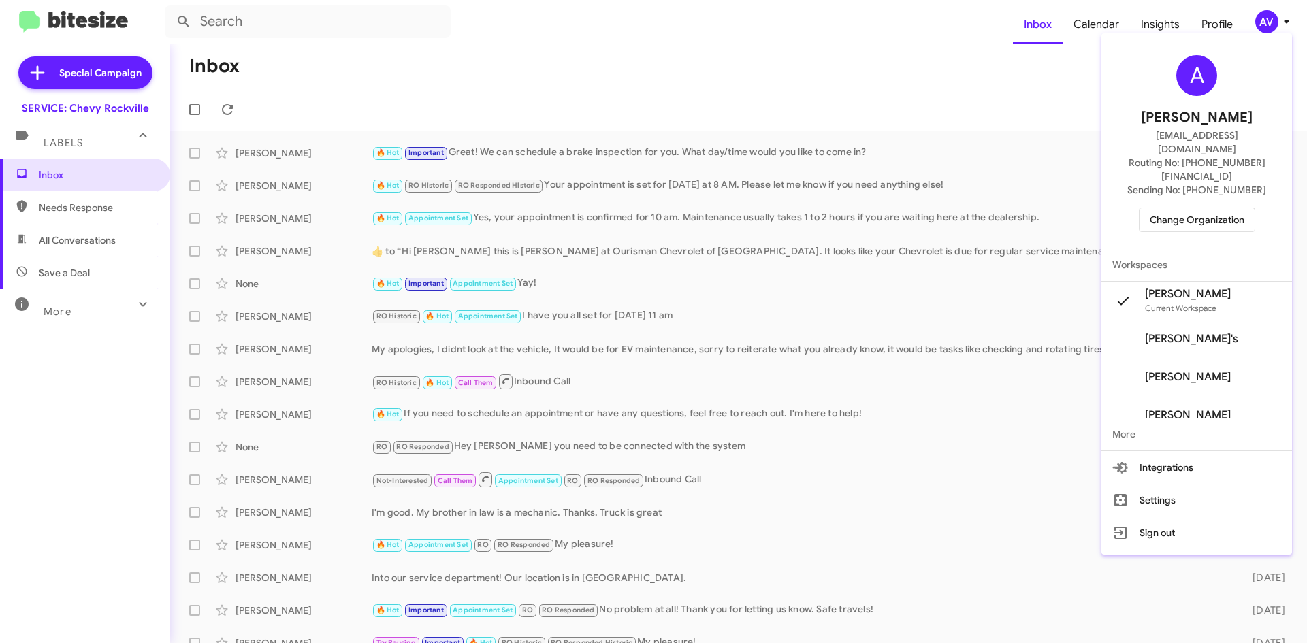
click at [1190, 208] on span "Change Organization" at bounding box center [1197, 219] width 95 height 23
